Goal: Task Accomplishment & Management: Manage account settings

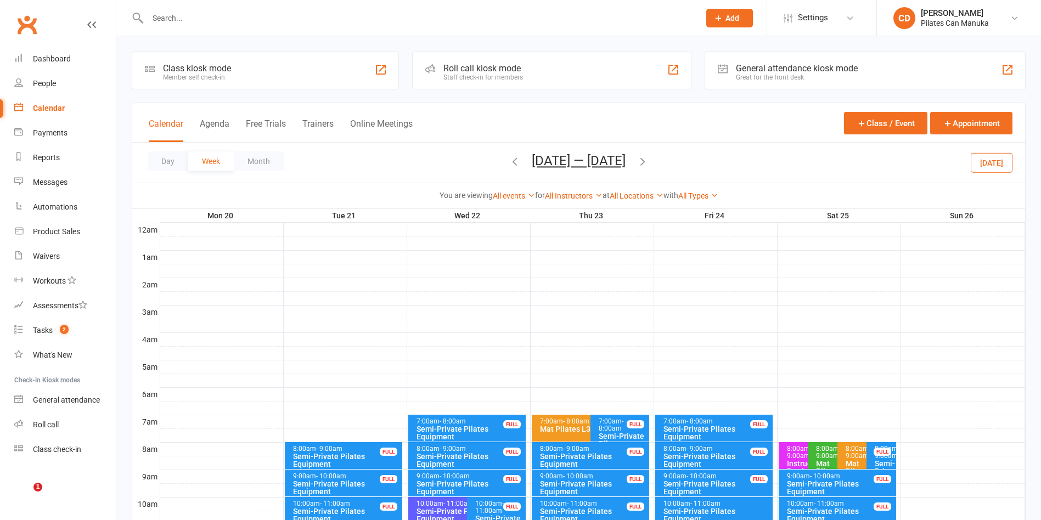
click at [208, 23] on input "text" at bounding box center [418, 17] width 548 height 15
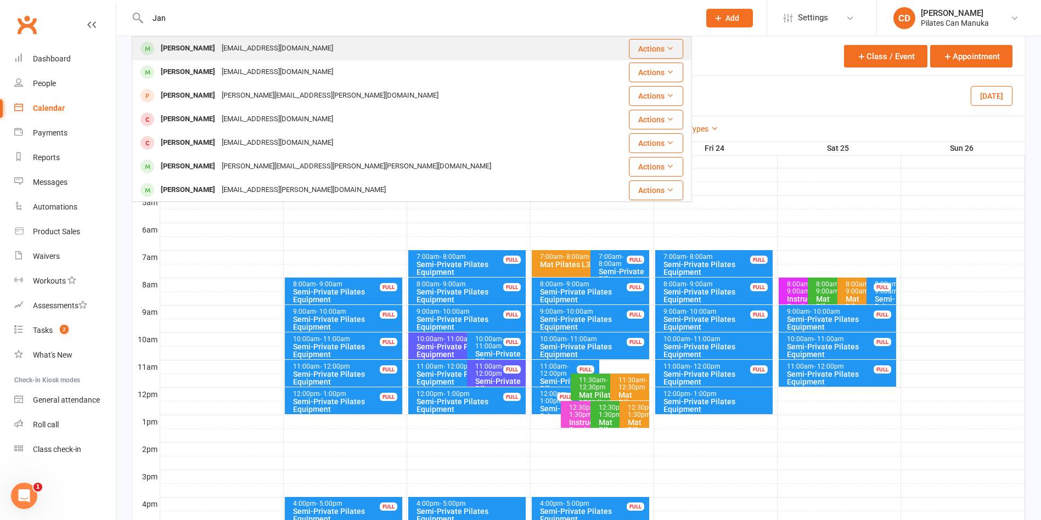
type input "Jan"
click at [219, 45] on div "[EMAIL_ADDRESS][DOMAIN_NAME]" at bounding box center [278, 49] width 118 height 16
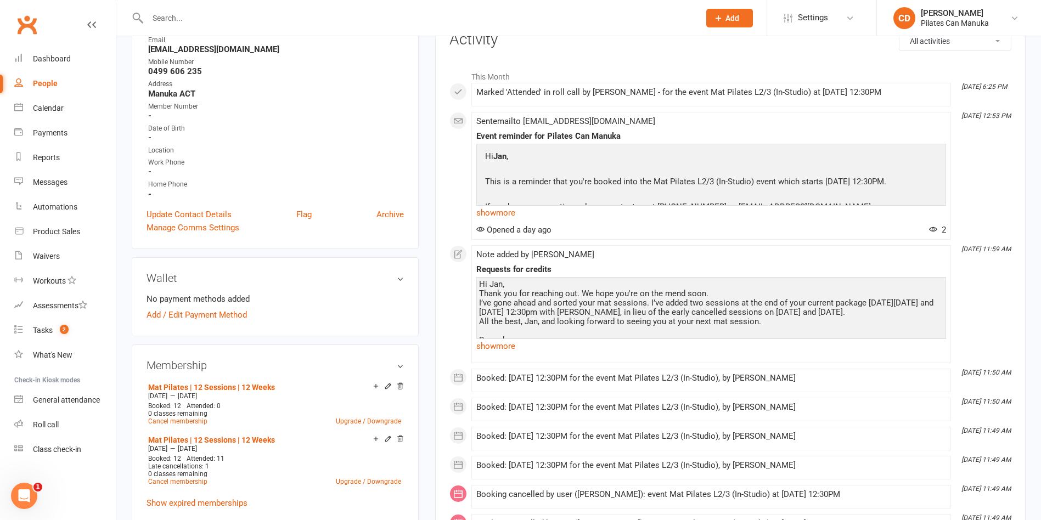
scroll to position [247, 0]
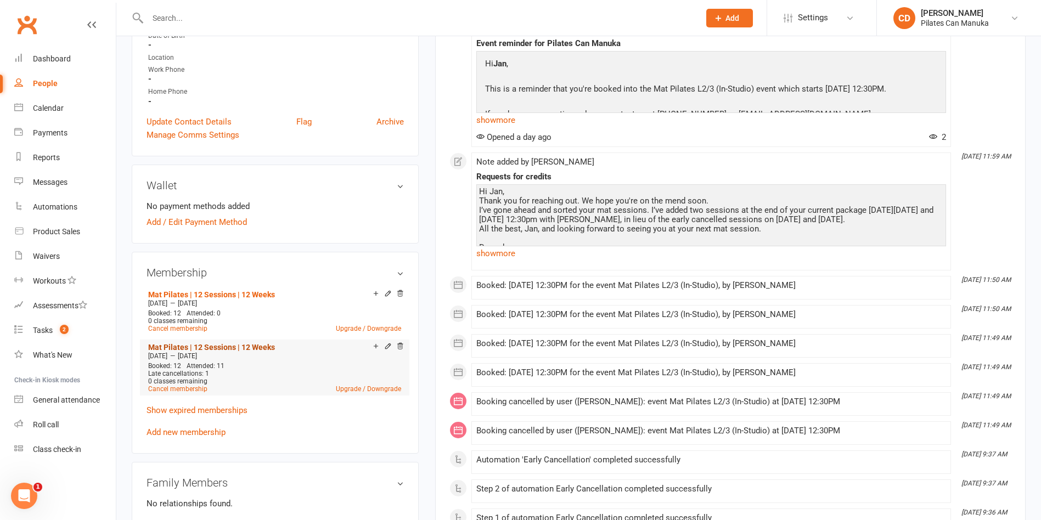
click at [251, 343] on link "Mat Pilates | 12 Sessions | 12 Weeks" at bounding box center [211, 347] width 127 height 9
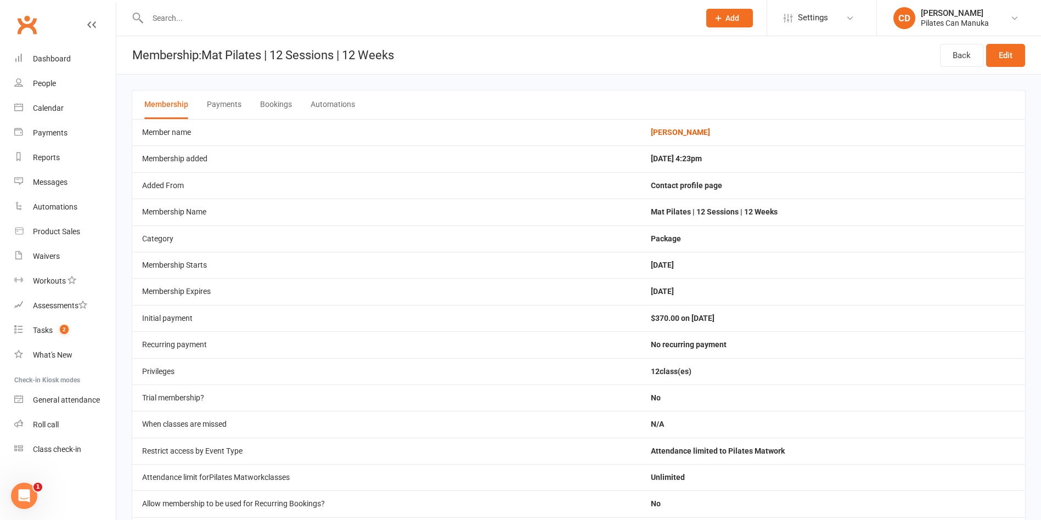
click at [269, 109] on button "Bookings" at bounding box center [276, 105] width 32 height 29
